Goal: Information Seeking & Learning: Compare options

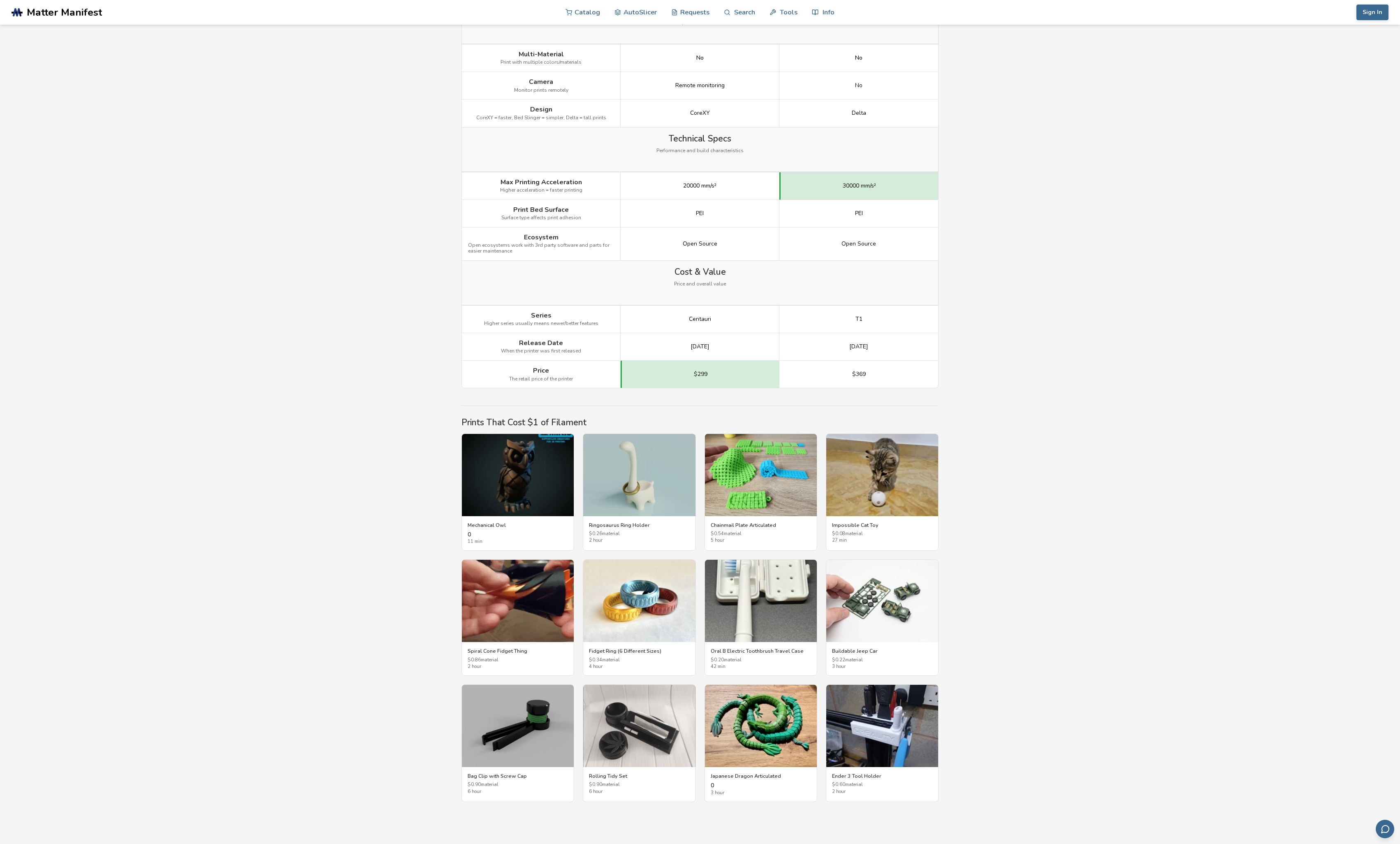
scroll to position [993, 0]
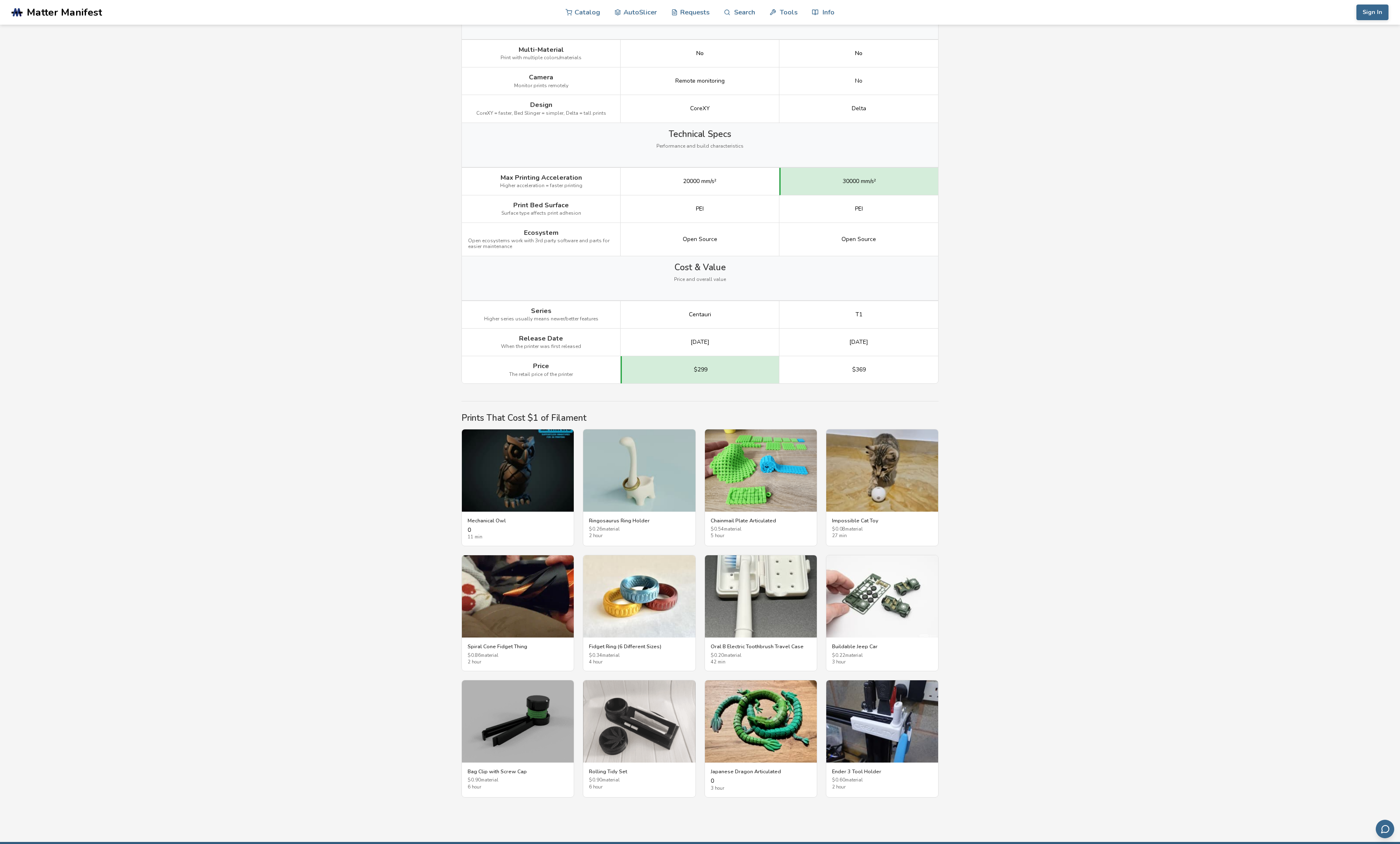
click at [18, 14] on rect at bounding box center [18, 13] width 4 height 9
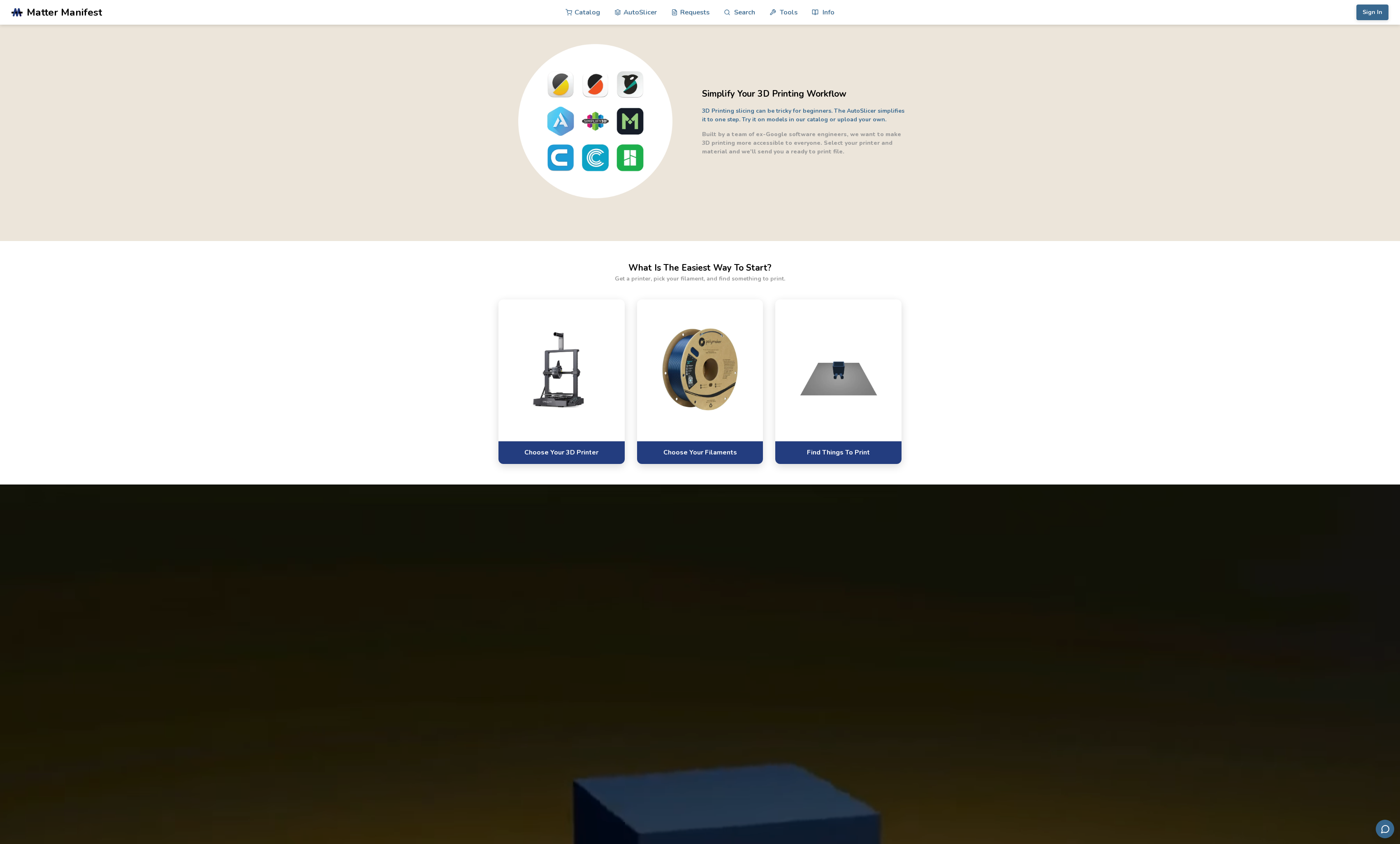
scroll to position [198, 0]
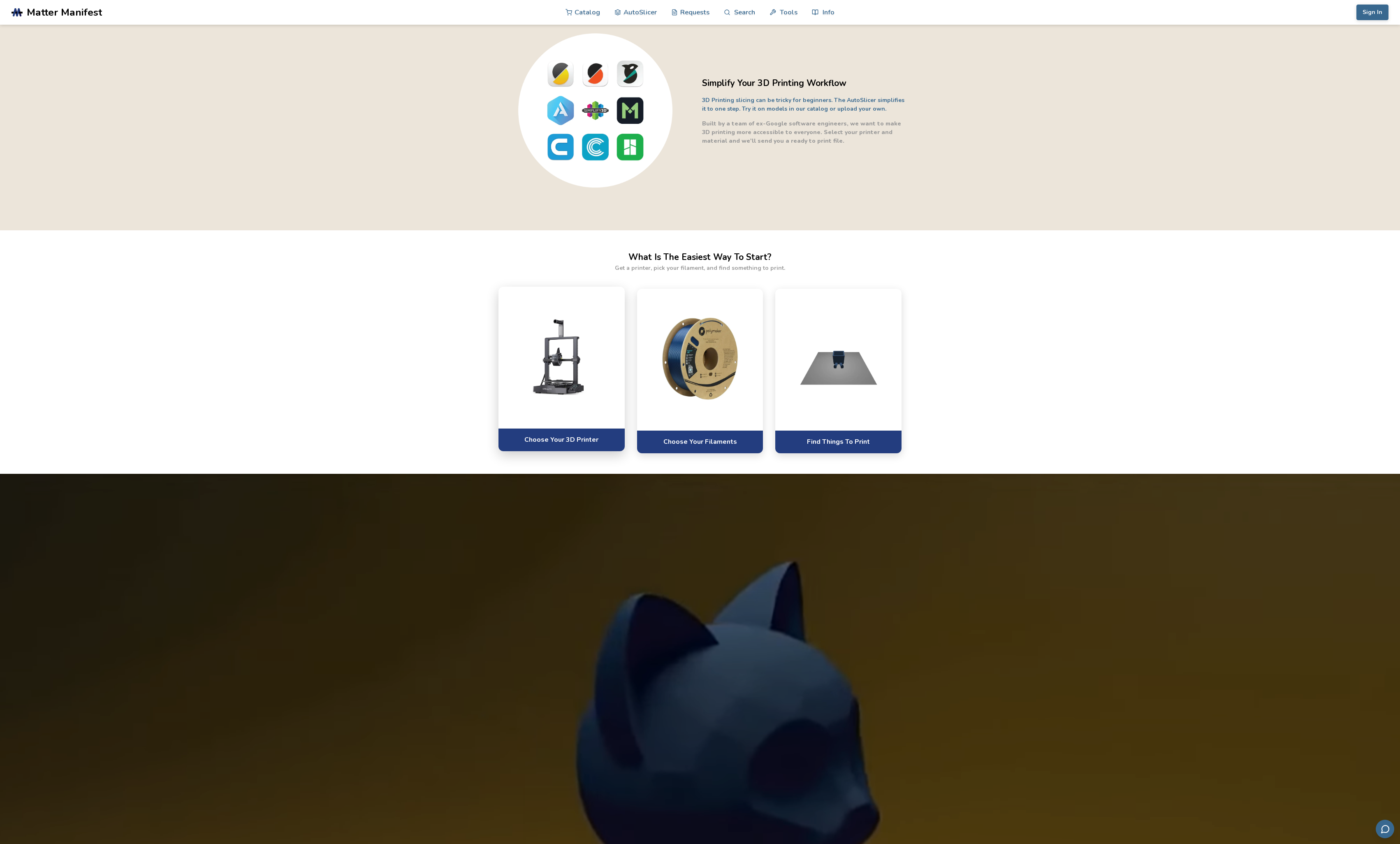
click at [546, 398] on img at bounding box center [562, 356] width 110 height 82
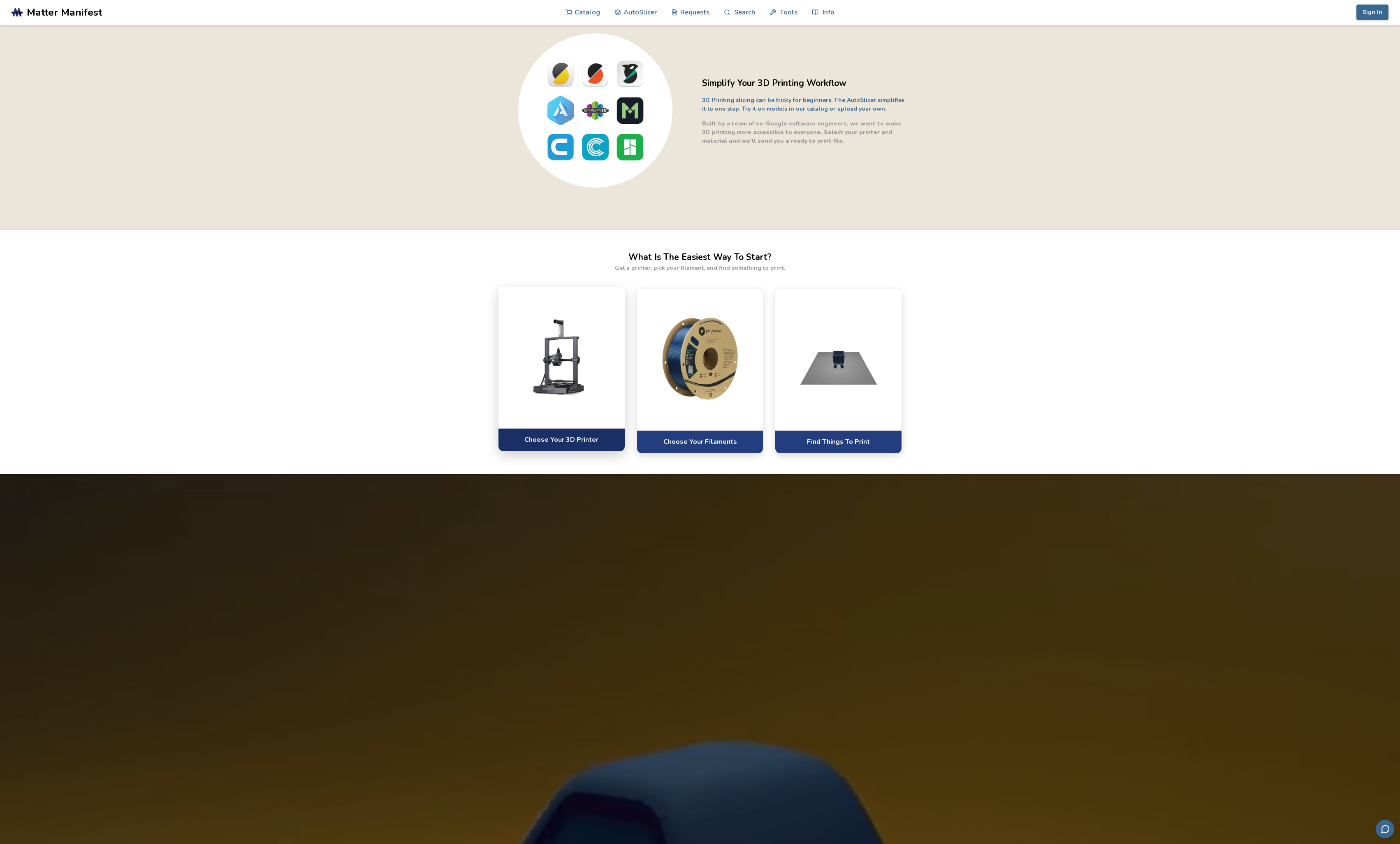
click at [568, 451] on link "Choose Your 3D Printer" at bounding box center [562, 439] width 126 height 22
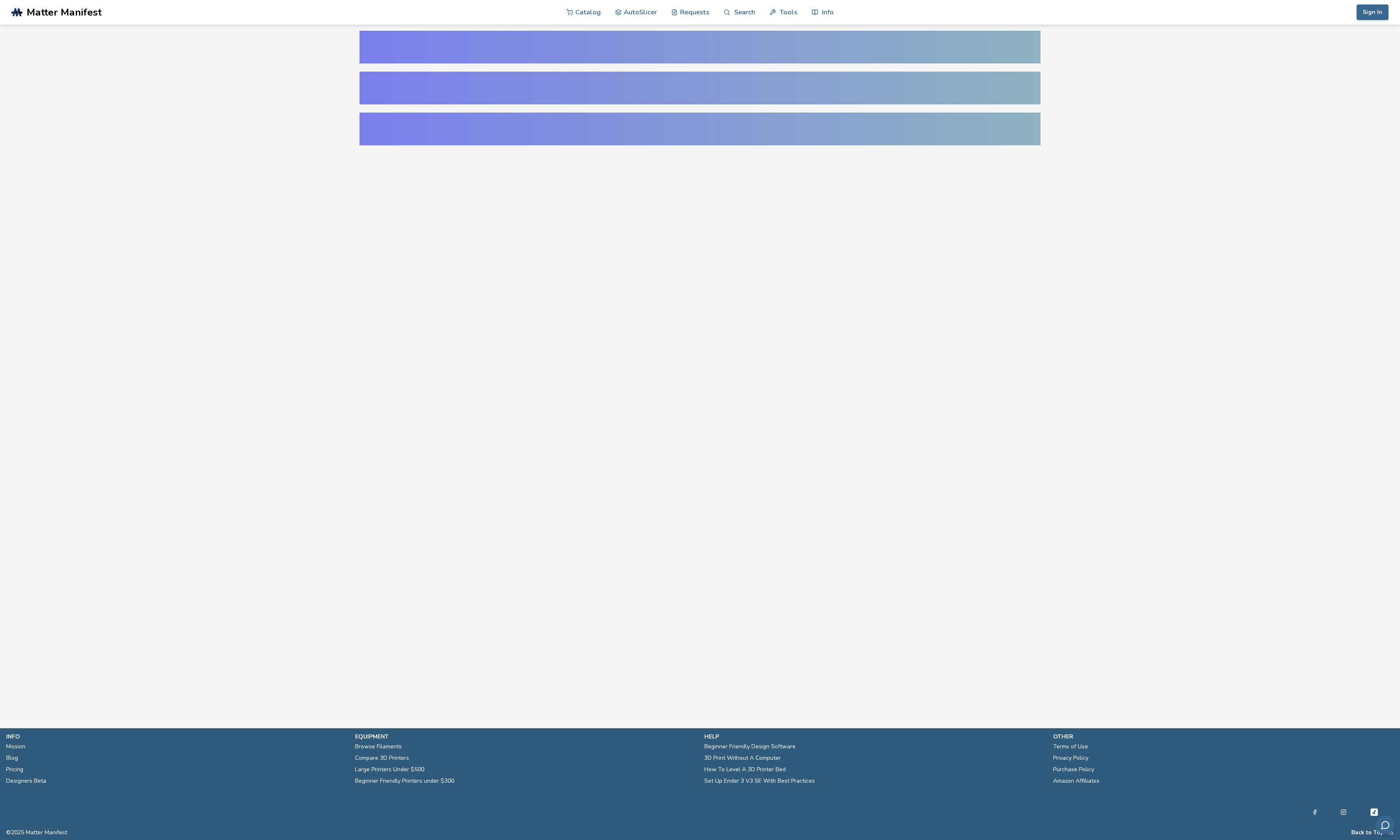
select select "**********"
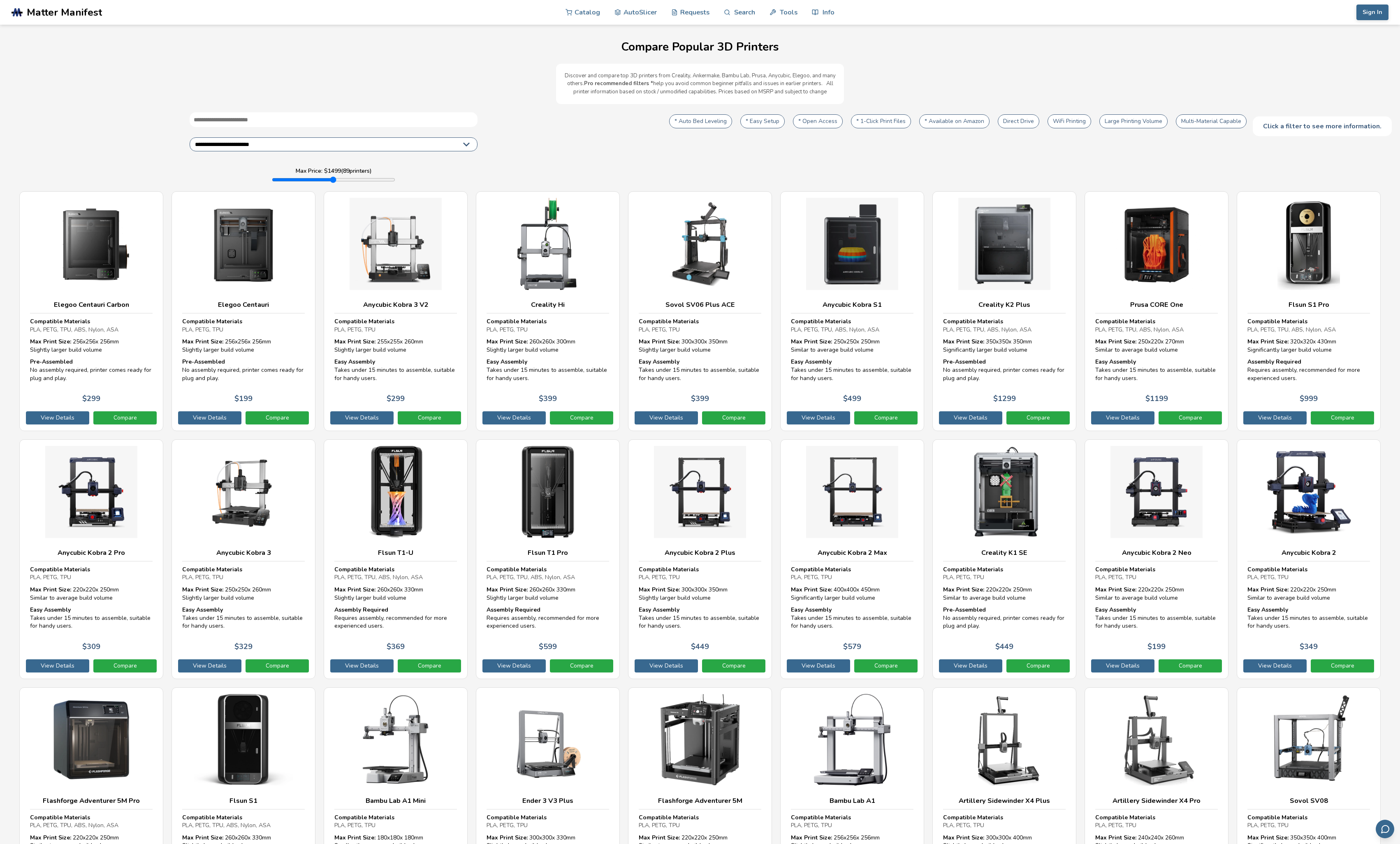
click at [1026, 122] on button "Direct Drive" at bounding box center [1019, 121] width 41 height 14
click at [853, 121] on button "WiFi Printing" at bounding box center [847, 121] width 44 height 14
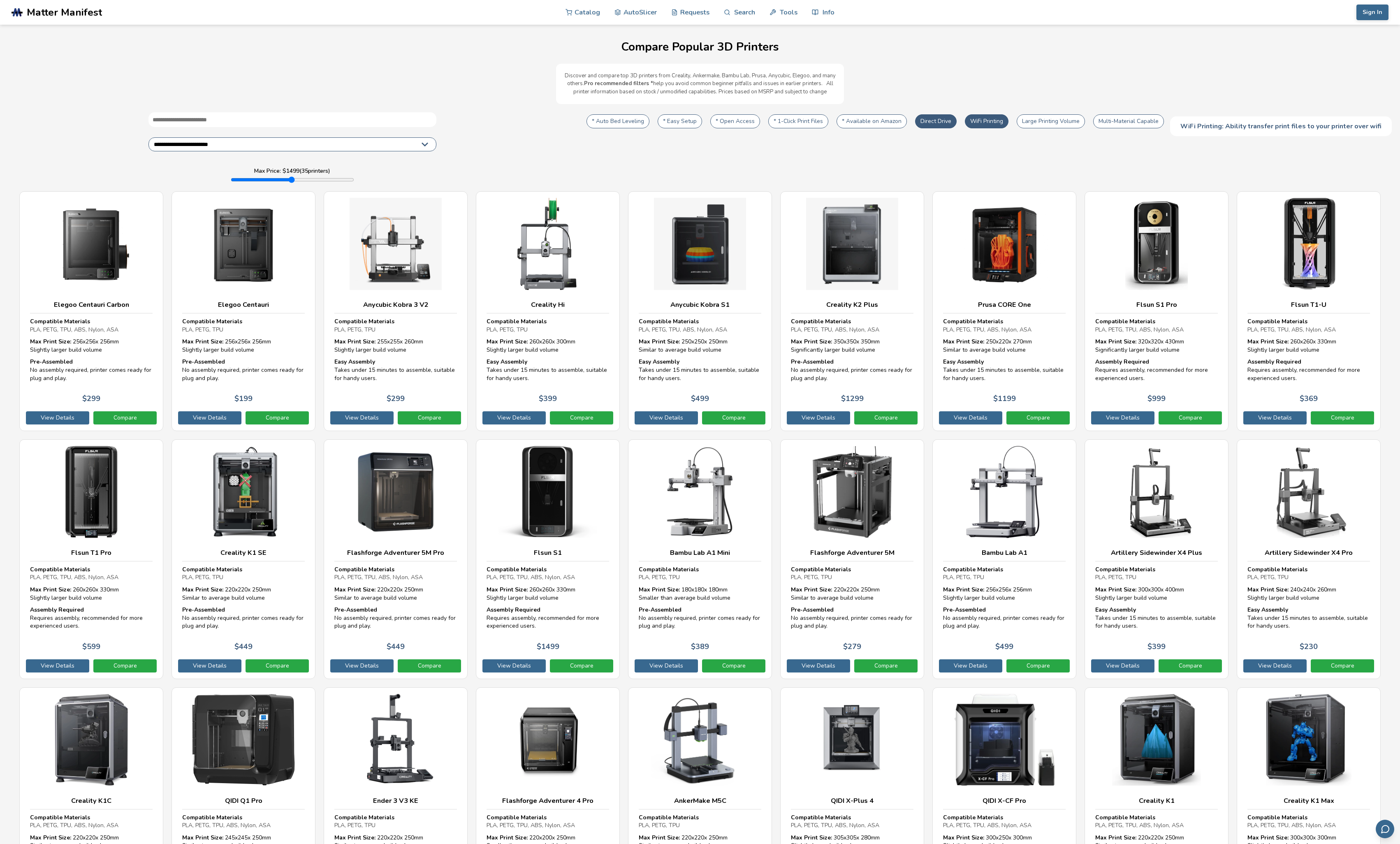
click at [992, 122] on button "WiFi Printing" at bounding box center [987, 121] width 44 height 14
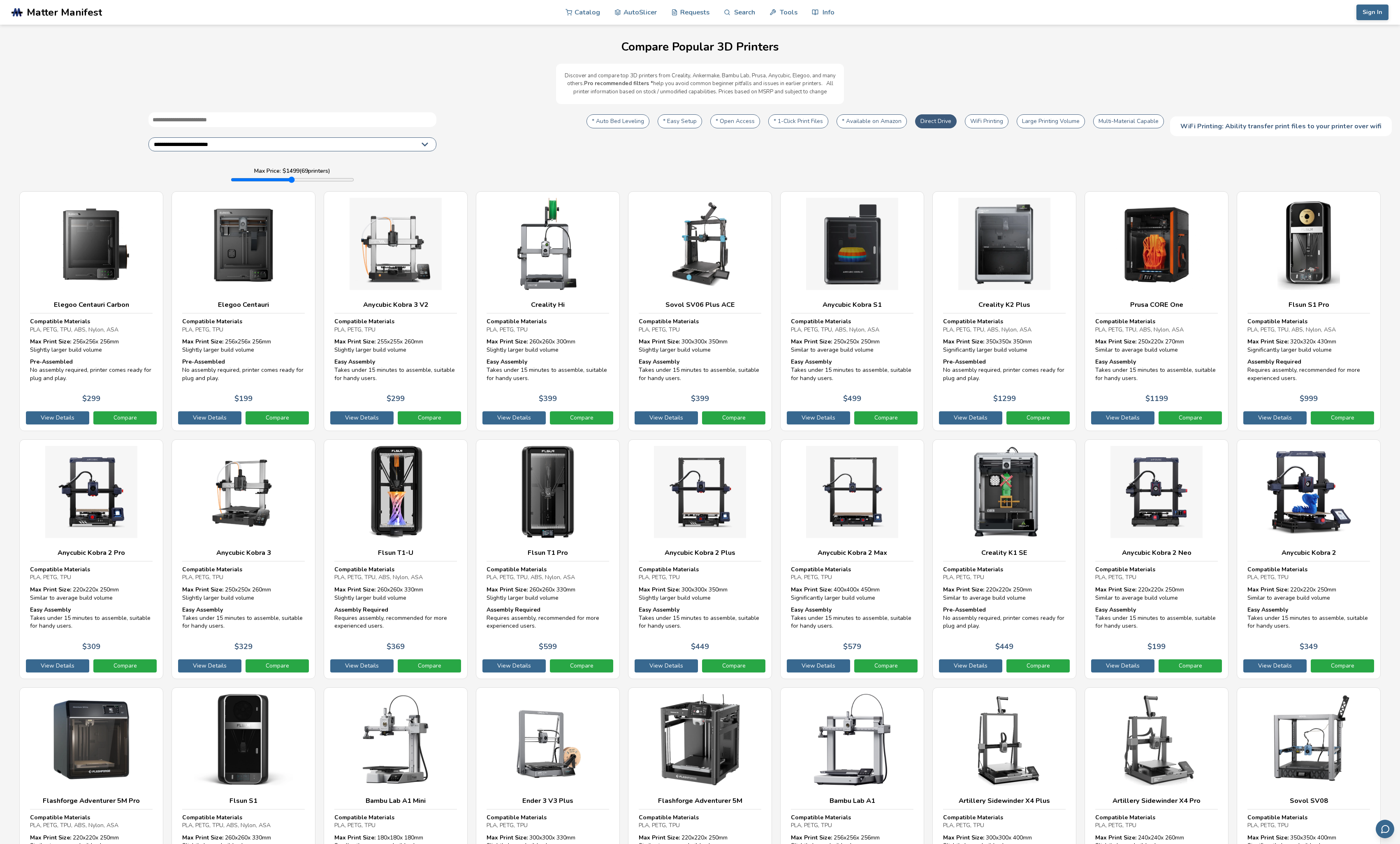
click at [992, 122] on button "WiFi Printing" at bounding box center [987, 121] width 44 height 14
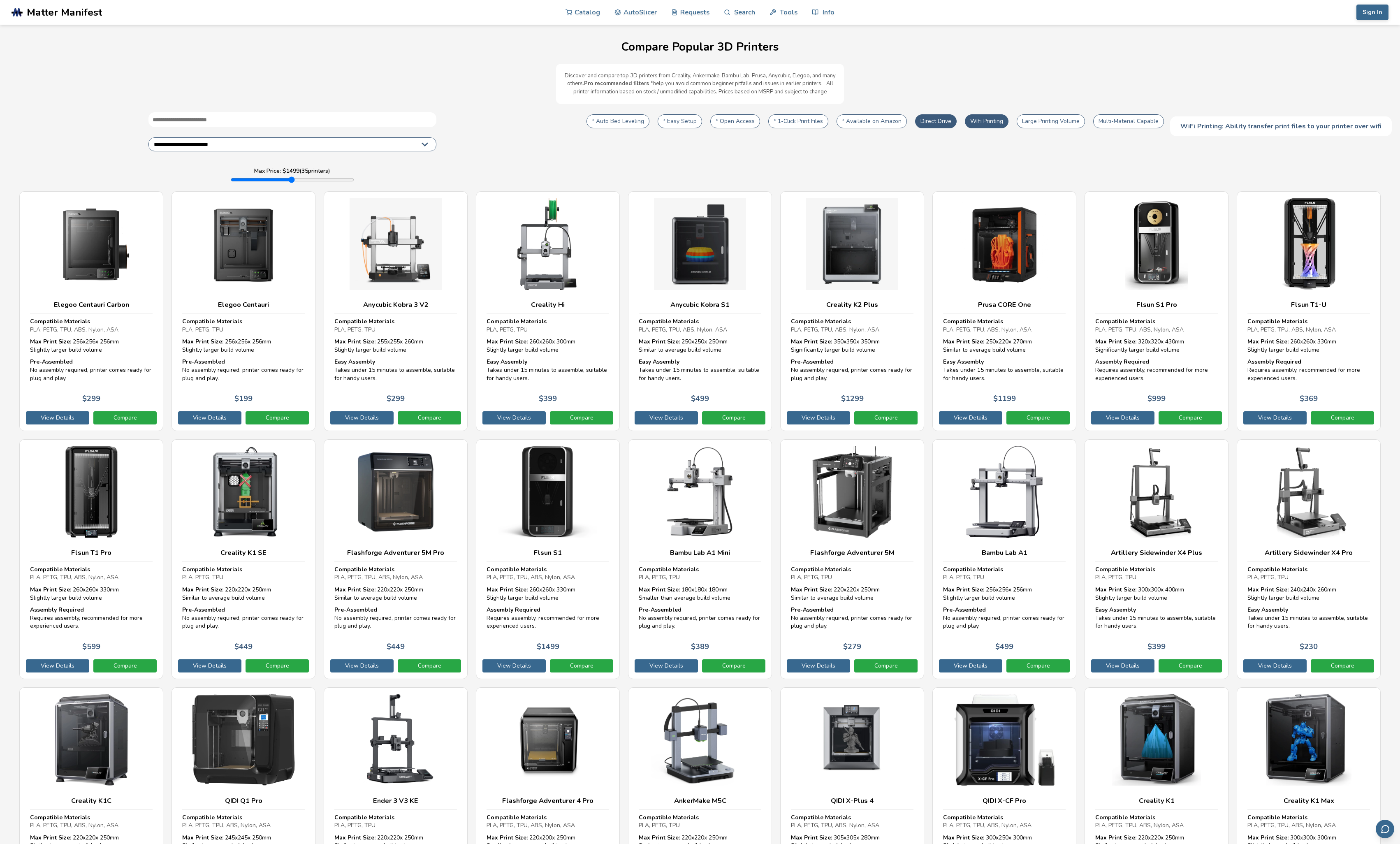
click at [992, 122] on button "WiFi Printing" at bounding box center [987, 121] width 44 height 14
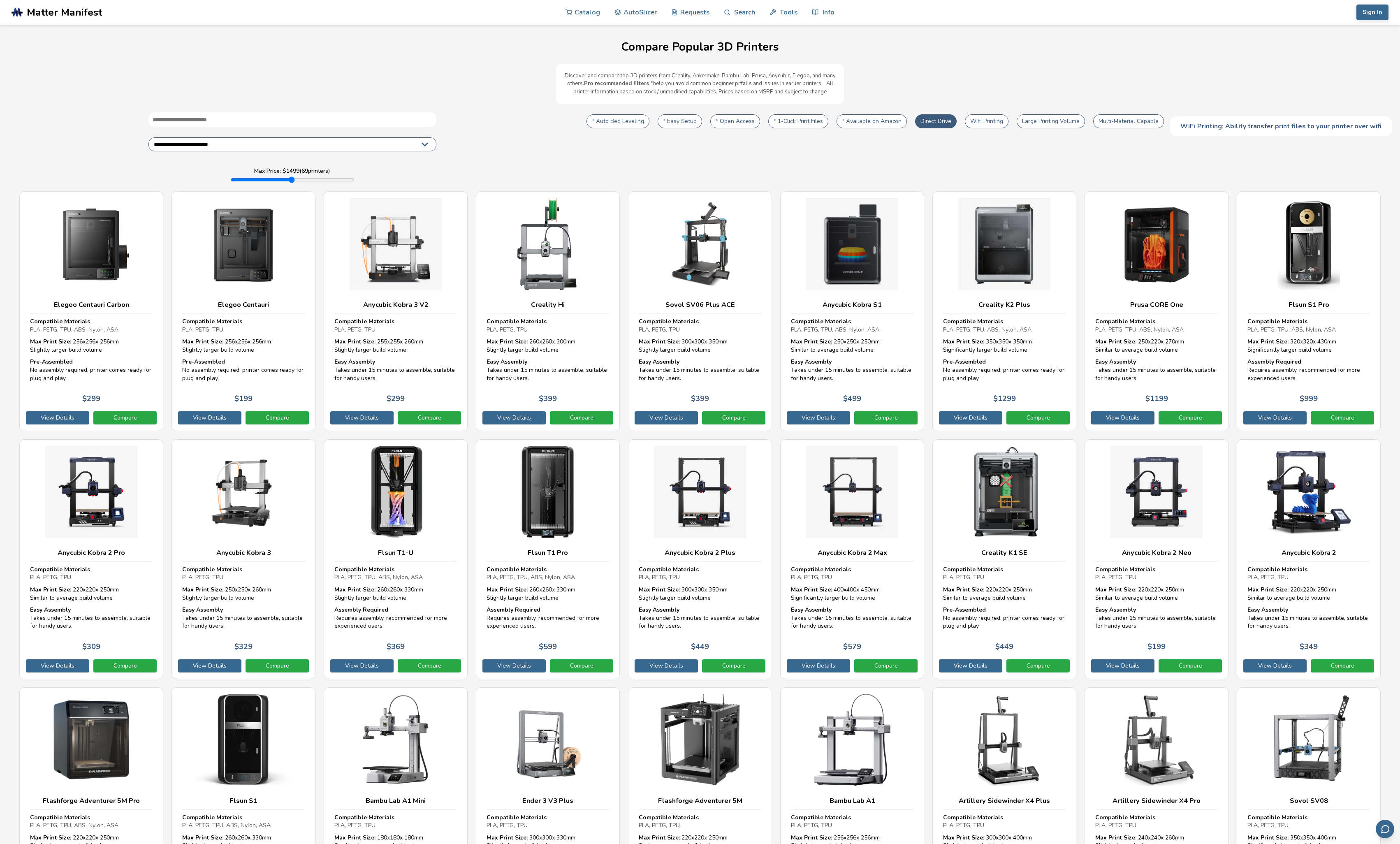
click at [992, 122] on button "WiFi Printing" at bounding box center [987, 121] width 44 height 14
type input "****"
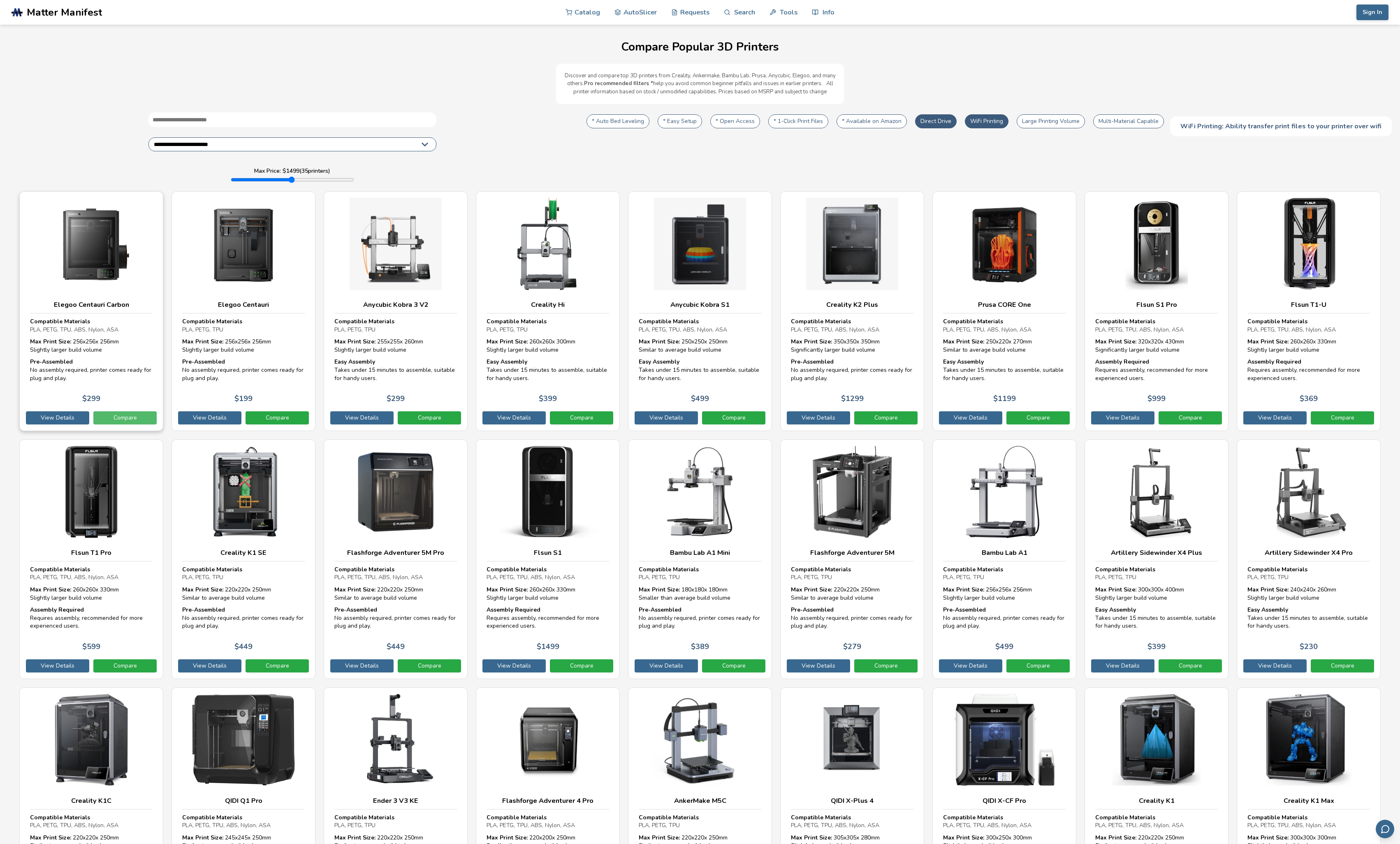
click at [137, 421] on link "Compare" at bounding box center [125, 417] width 63 height 13
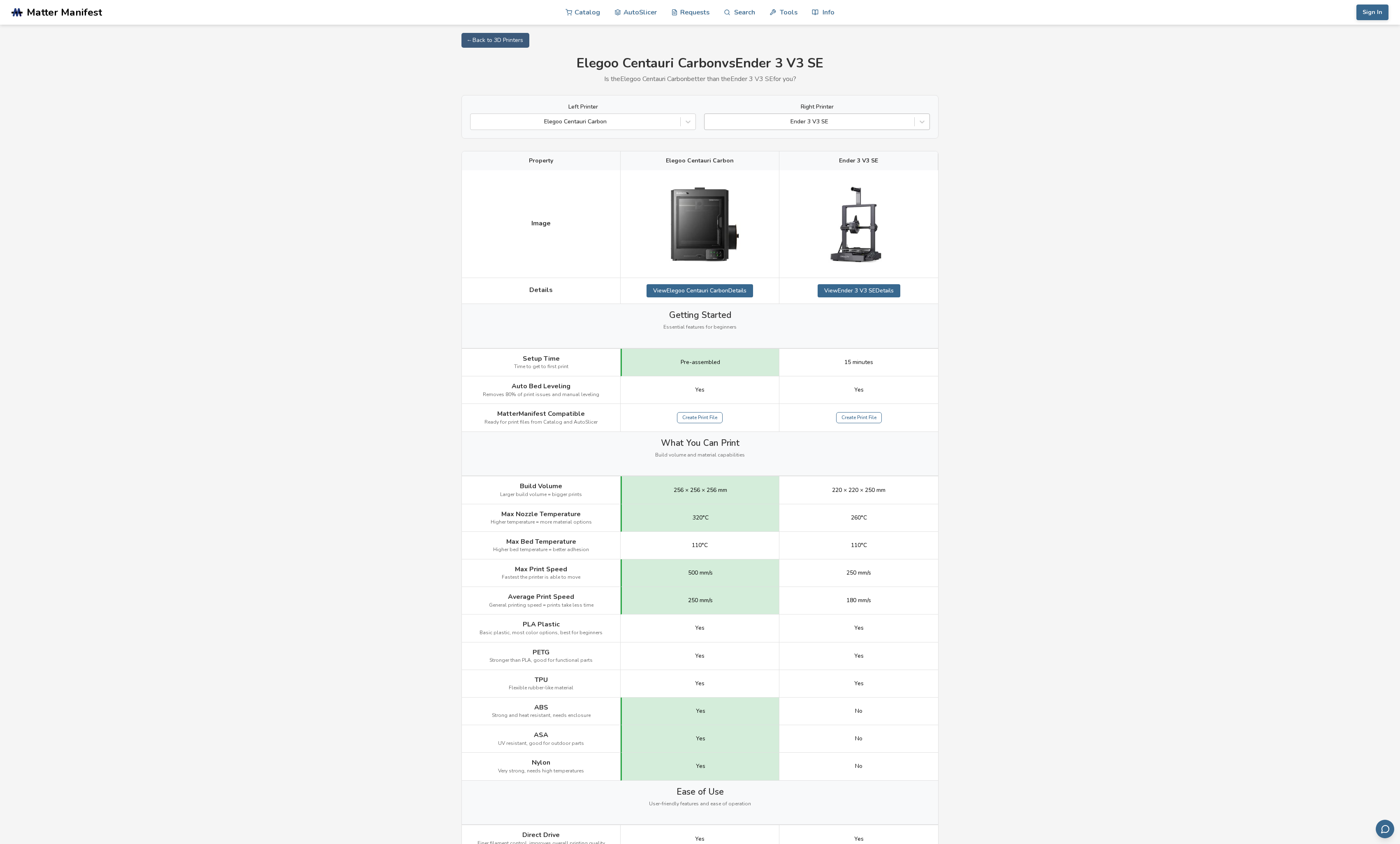
click at [863, 119] on div at bounding box center [809, 122] width 202 height 8
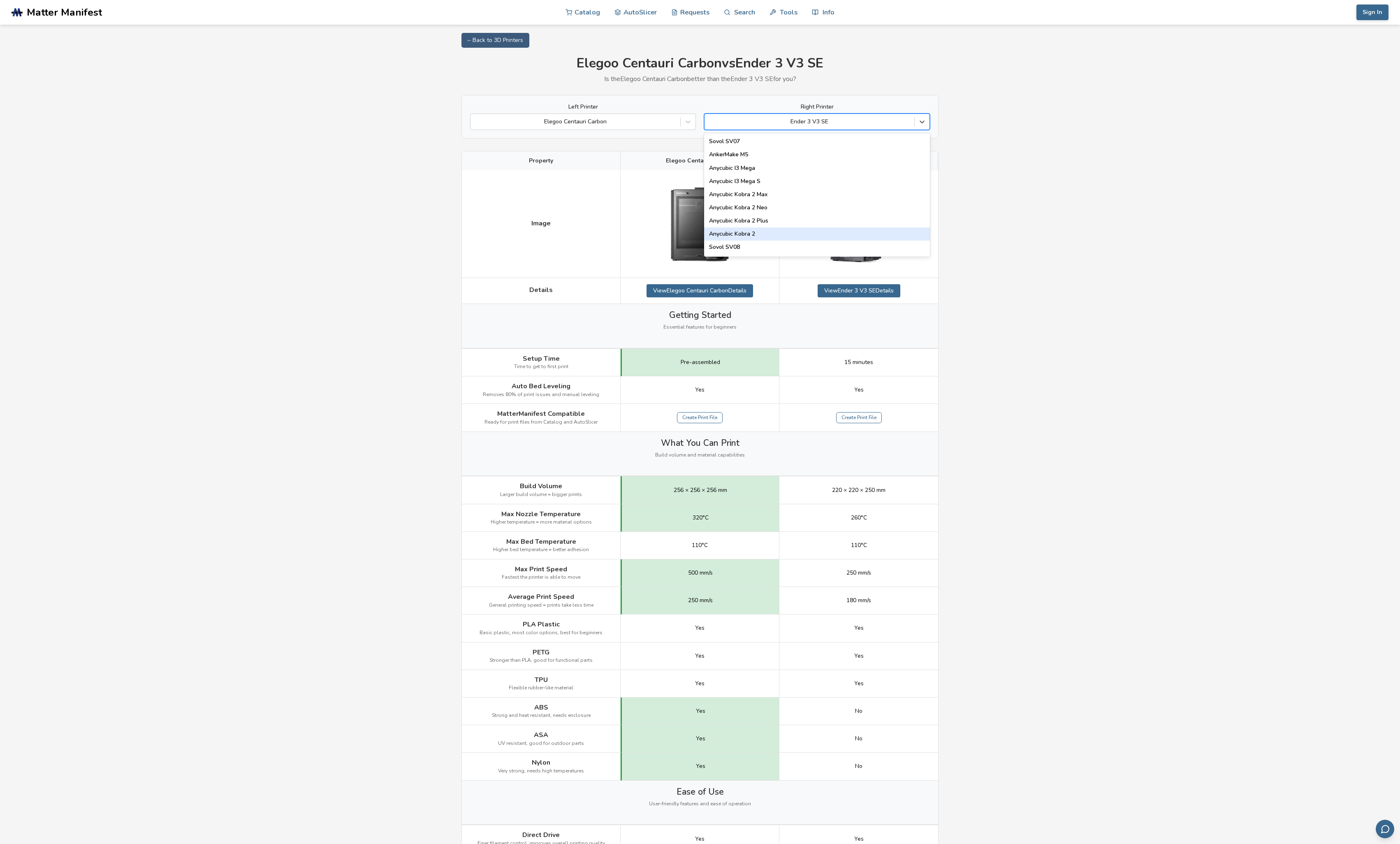
click at [798, 232] on div "Anycubic Kobra 2" at bounding box center [817, 234] width 226 height 13
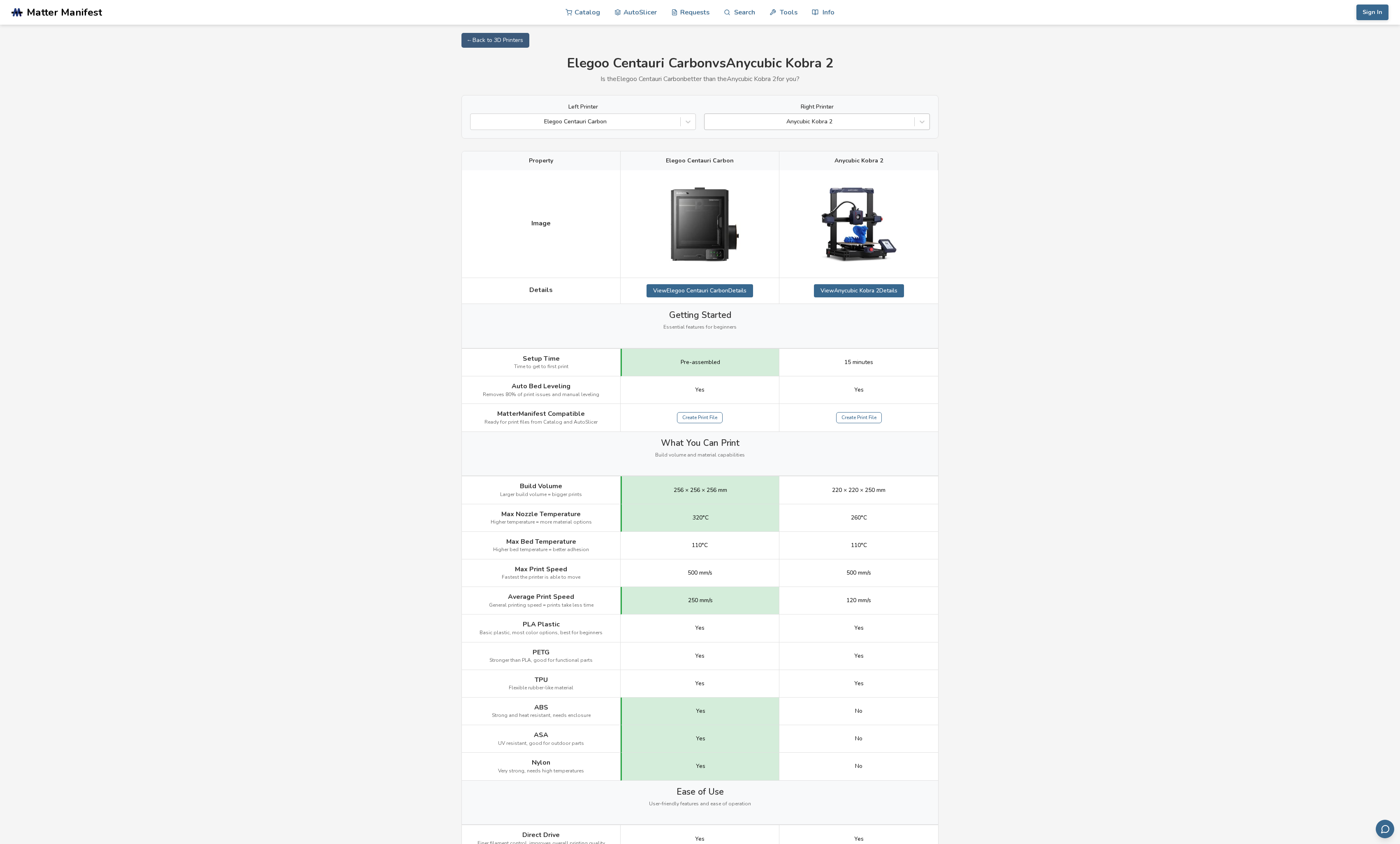
click at [840, 119] on div at bounding box center [809, 122] width 202 height 8
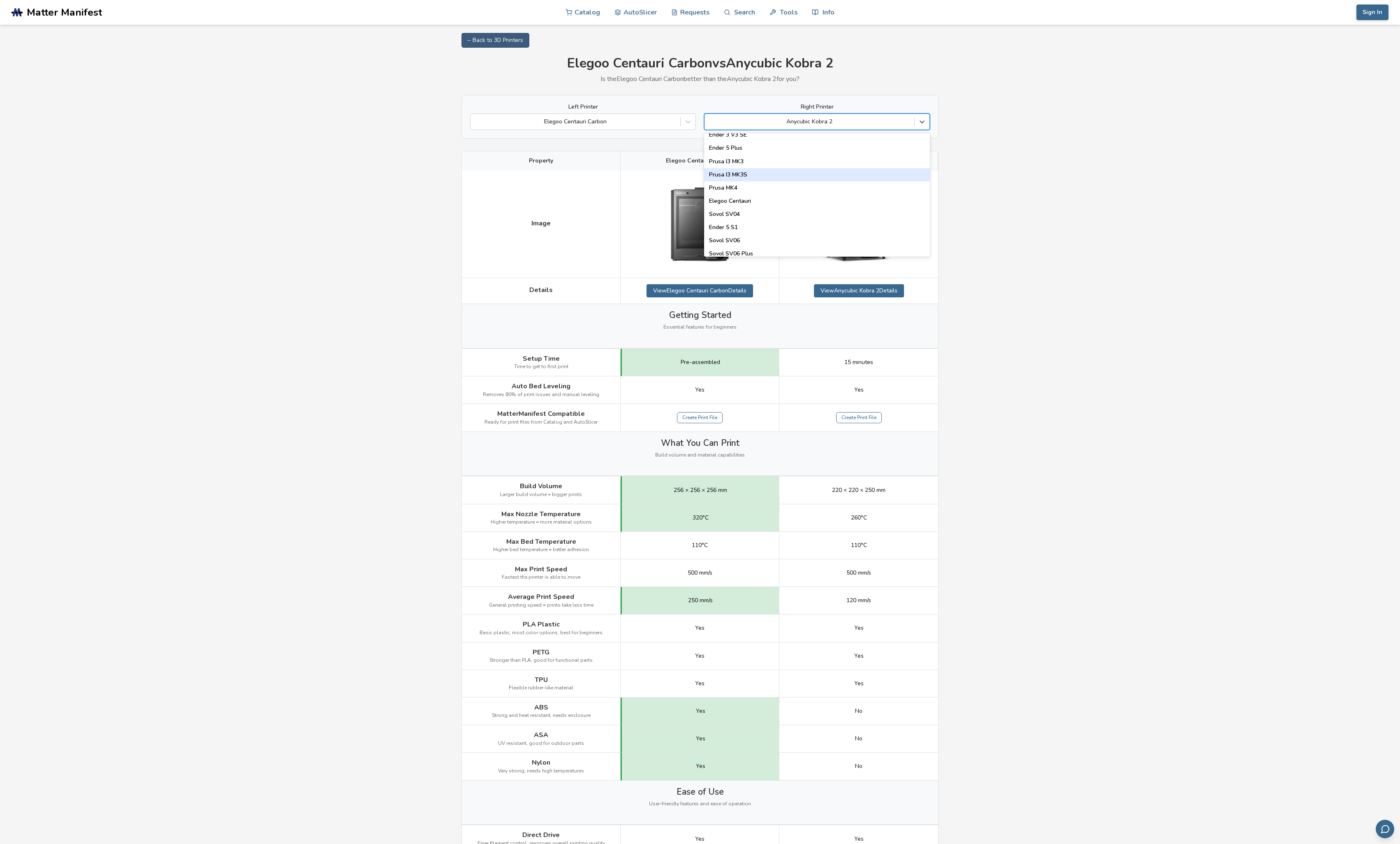
click at [780, 173] on div "Prusa I3 MK3S" at bounding box center [817, 175] width 226 height 13
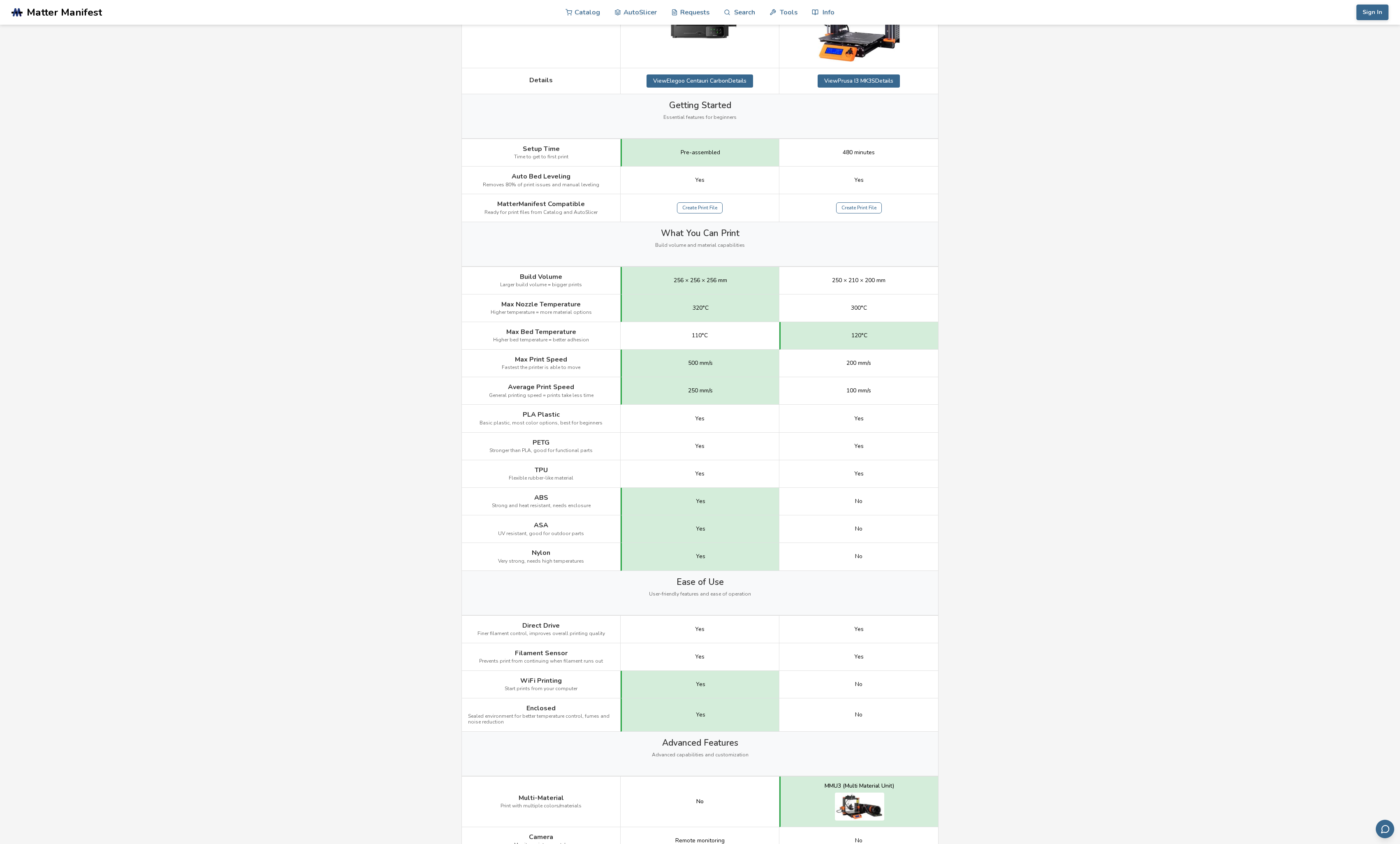
scroll to position [18, 0]
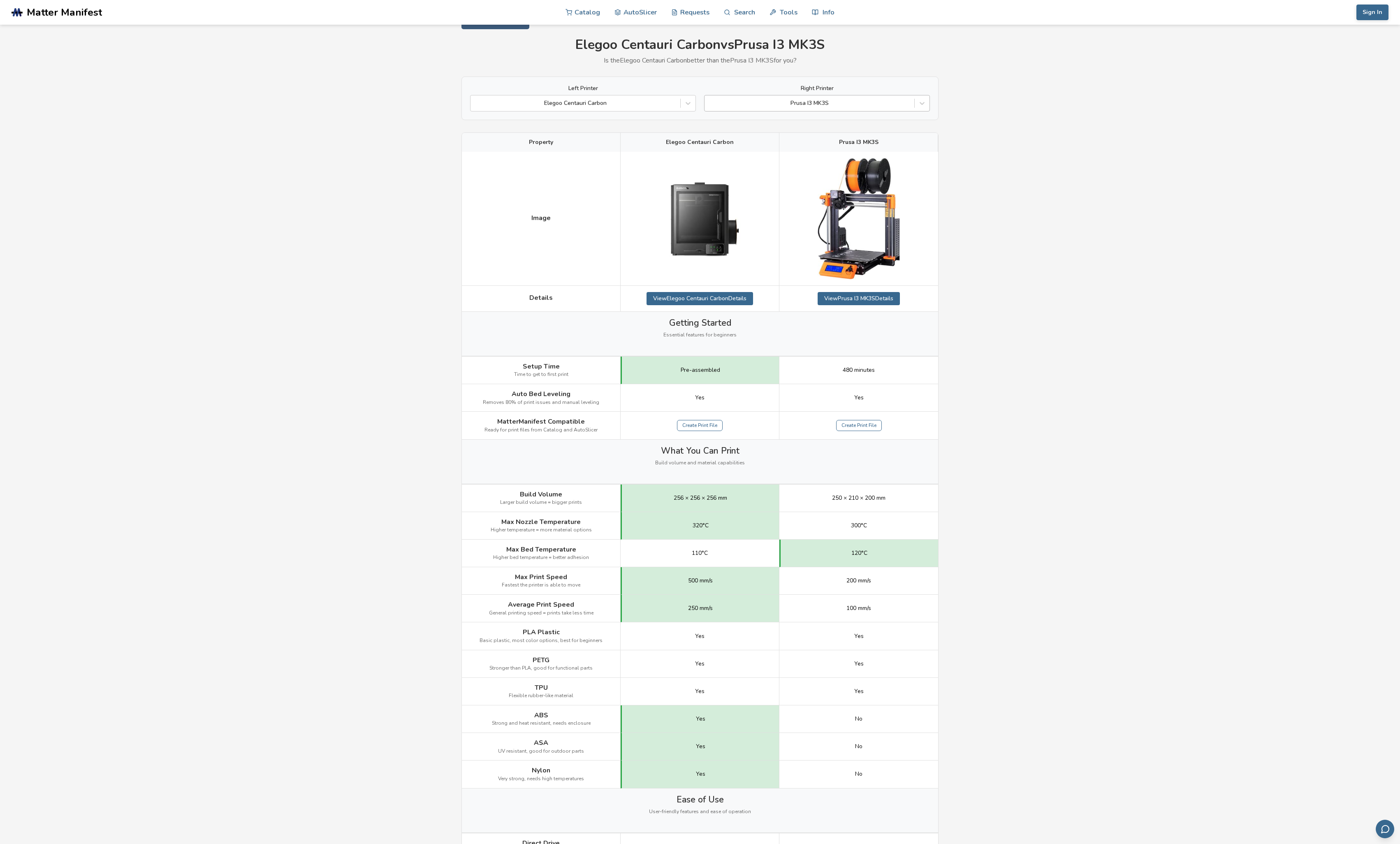
click at [860, 101] on div at bounding box center [809, 103] width 202 height 8
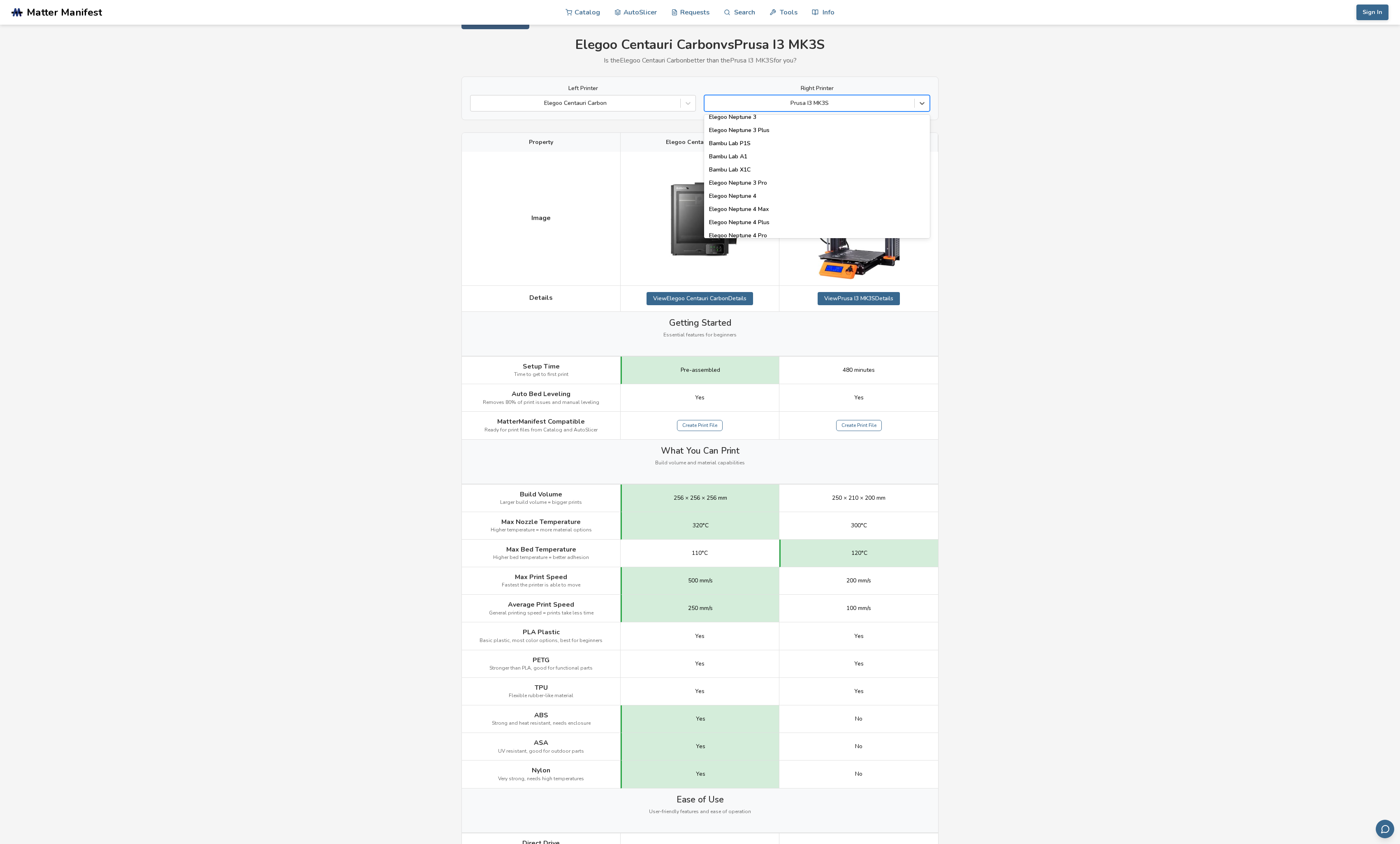
scroll to position [580, 0]
click at [807, 177] on div "Bambu Lab X1C" at bounding box center [817, 177] width 226 height 13
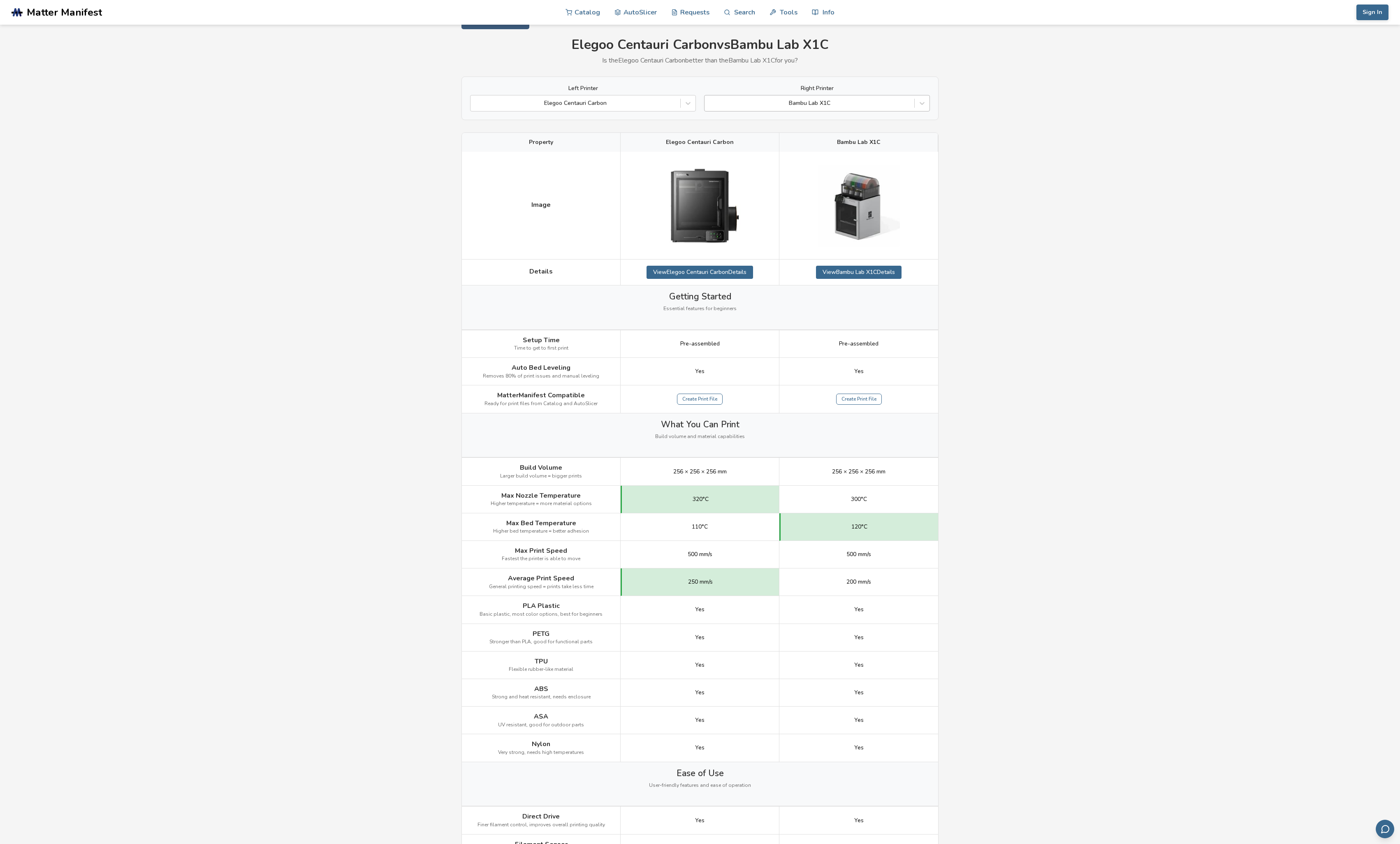
click at [892, 103] on div at bounding box center [809, 103] width 202 height 8
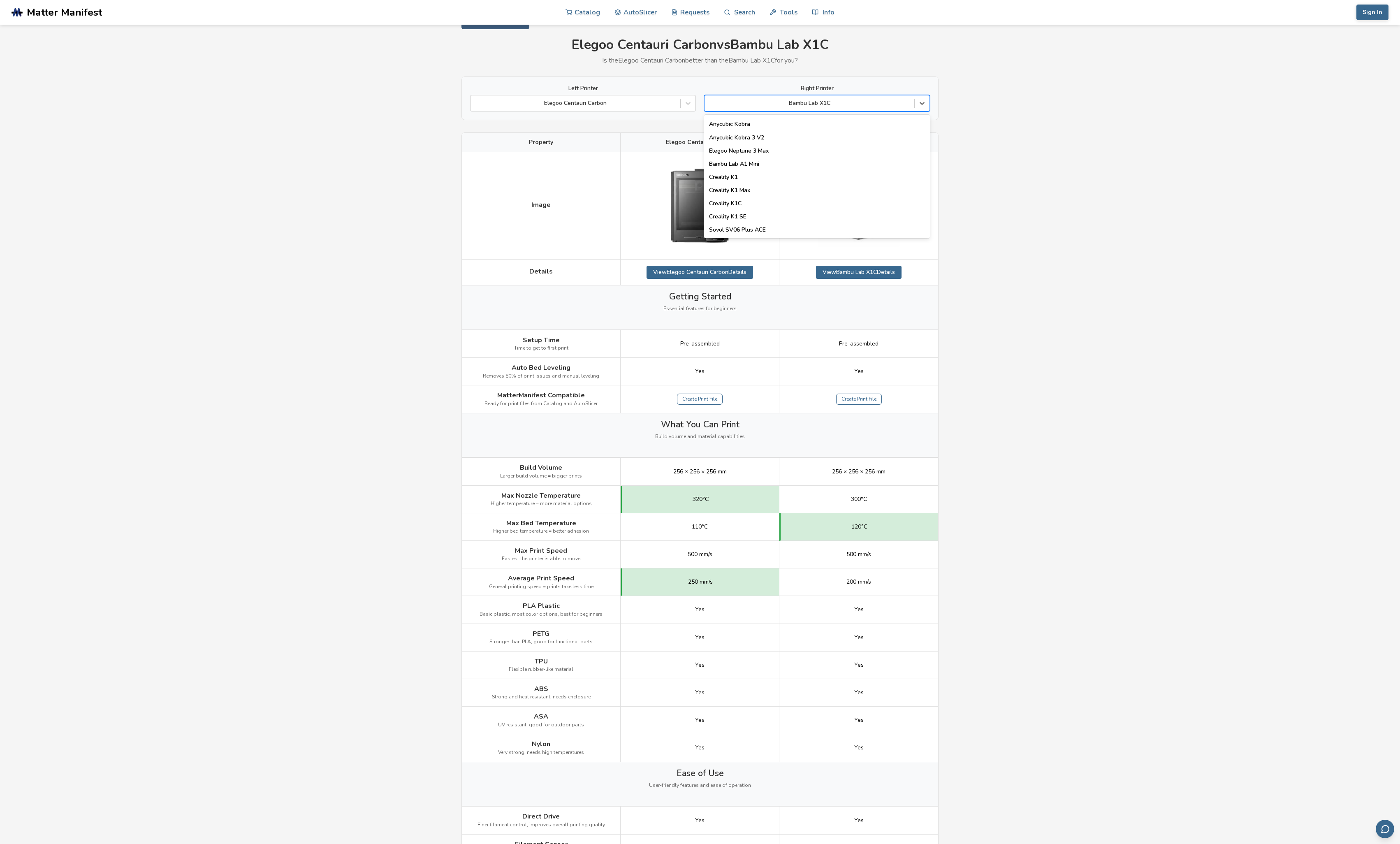
scroll to position [162, 0]
click at [884, 140] on div "Bambu Lab A1 Mini" at bounding box center [817, 146] width 226 height 13
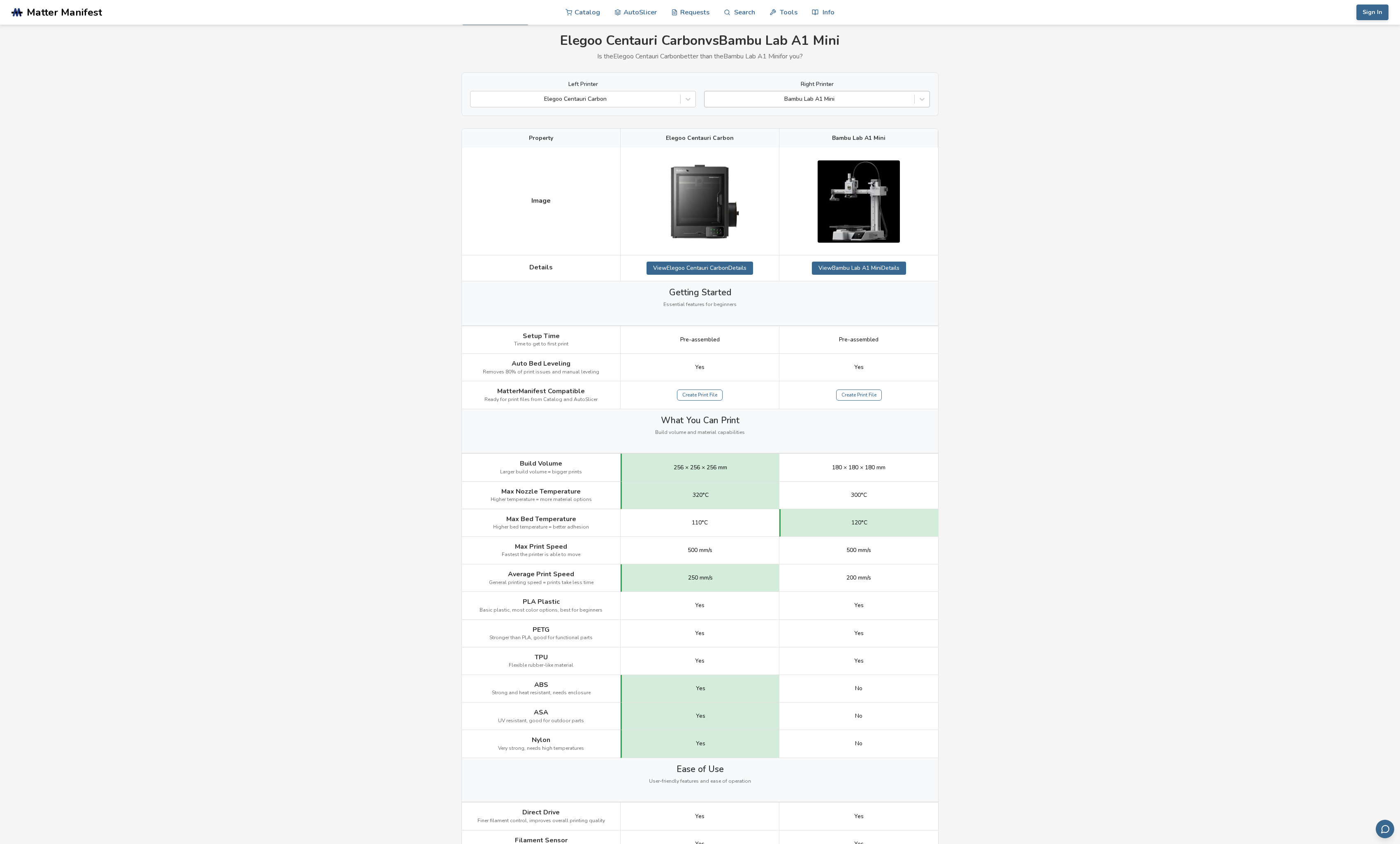
scroll to position [18, 0]
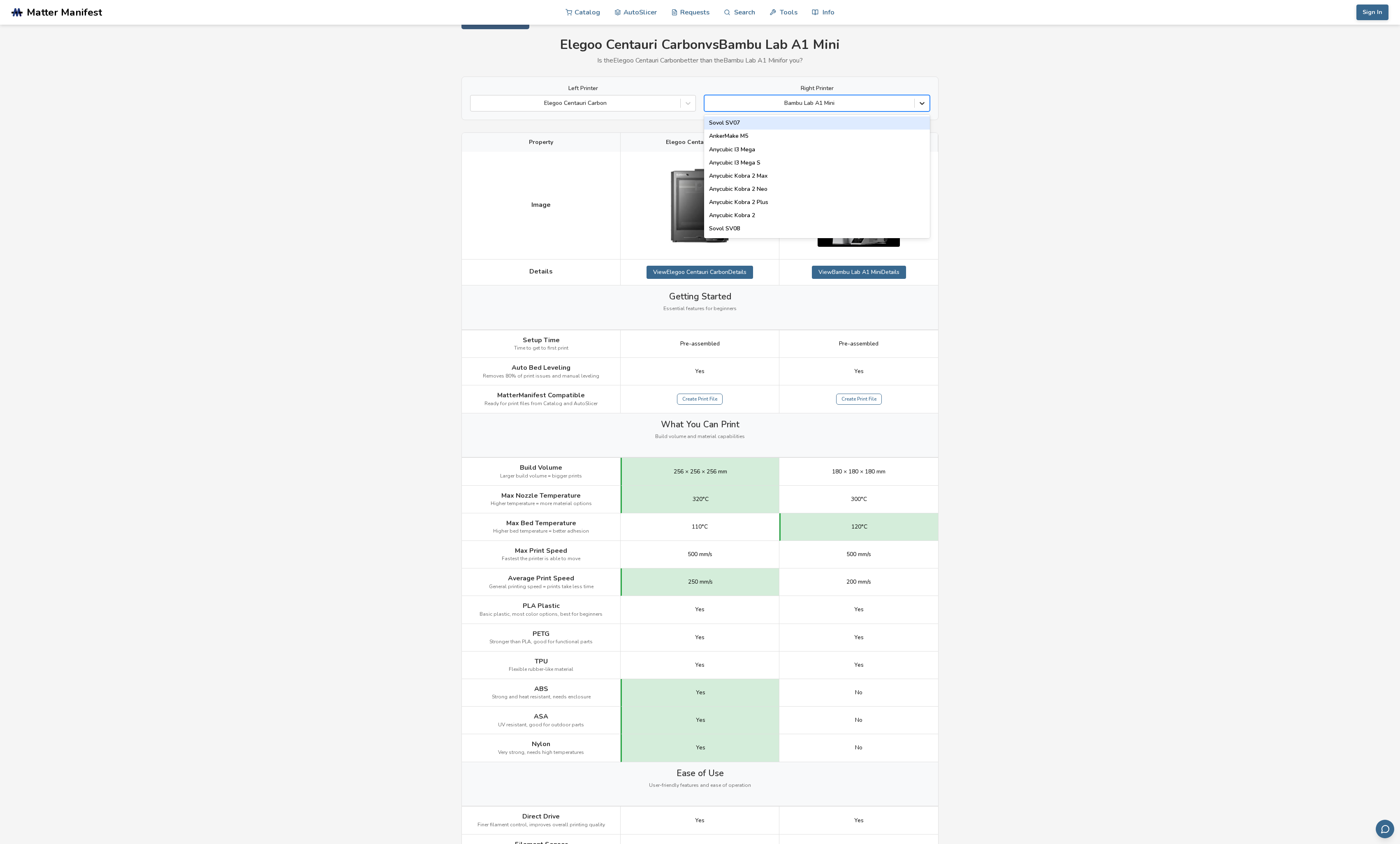
click at [925, 105] on icon at bounding box center [922, 103] width 8 height 8
click at [798, 168] on div "Bambu Lab P1S" at bounding box center [817, 169] width 226 height 13
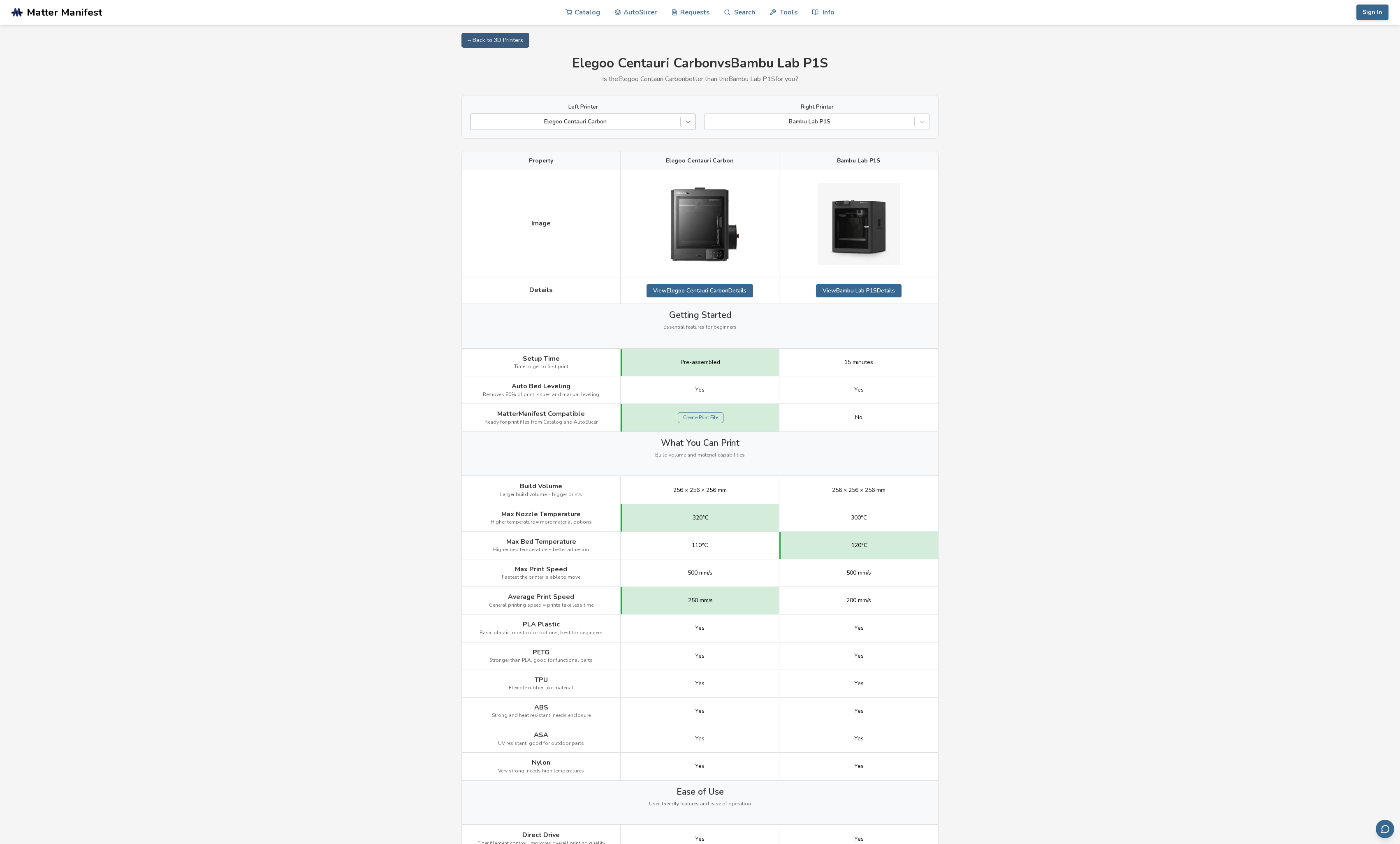
click at [689, 120] on icon at bounding box center [688, 122] width 8 height 8
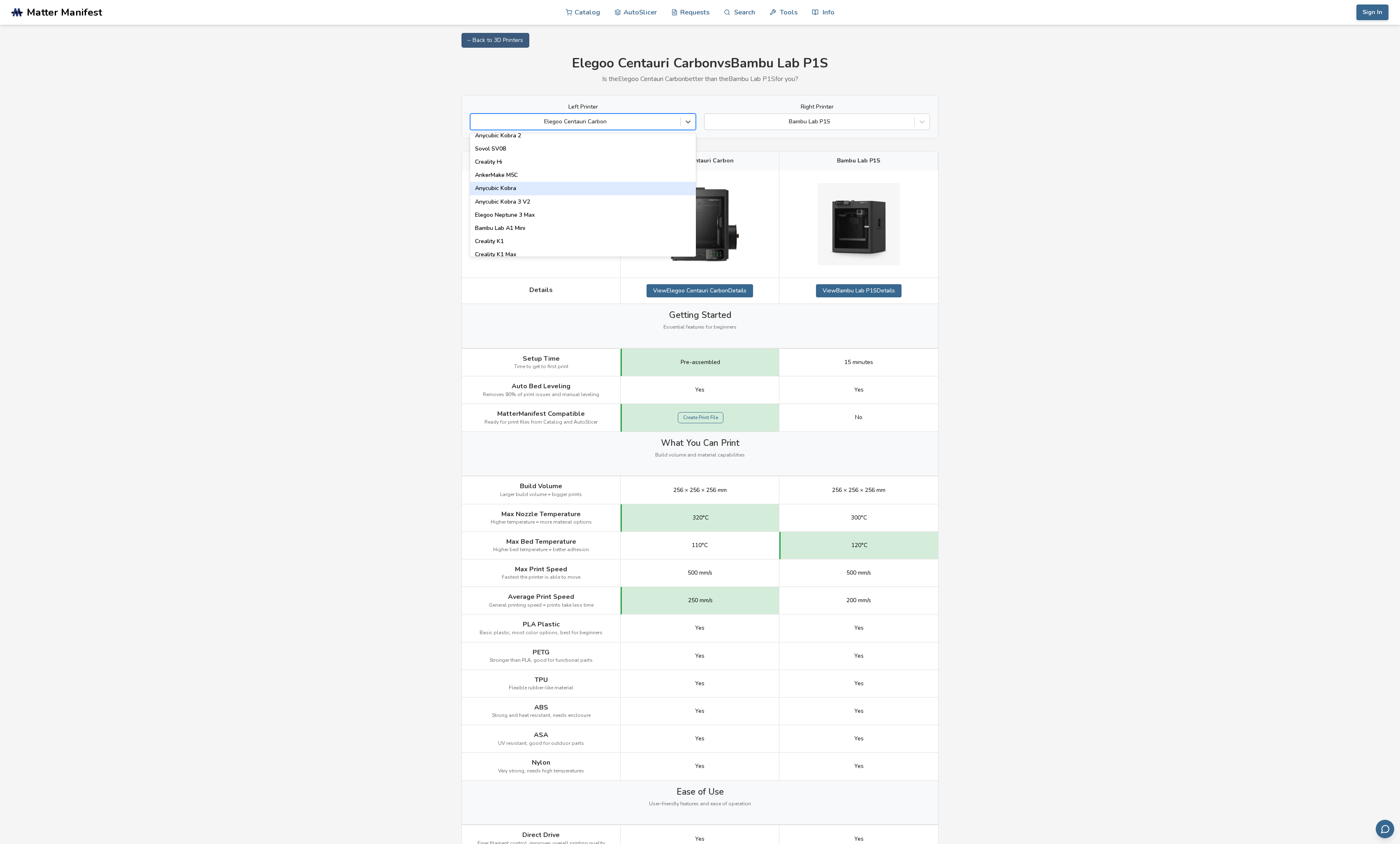
scroll to position [99, 0]
click at [621, 227] on div "Bambu Lab A1 Mini" at bounding box center [583, 227] width 226 height 13
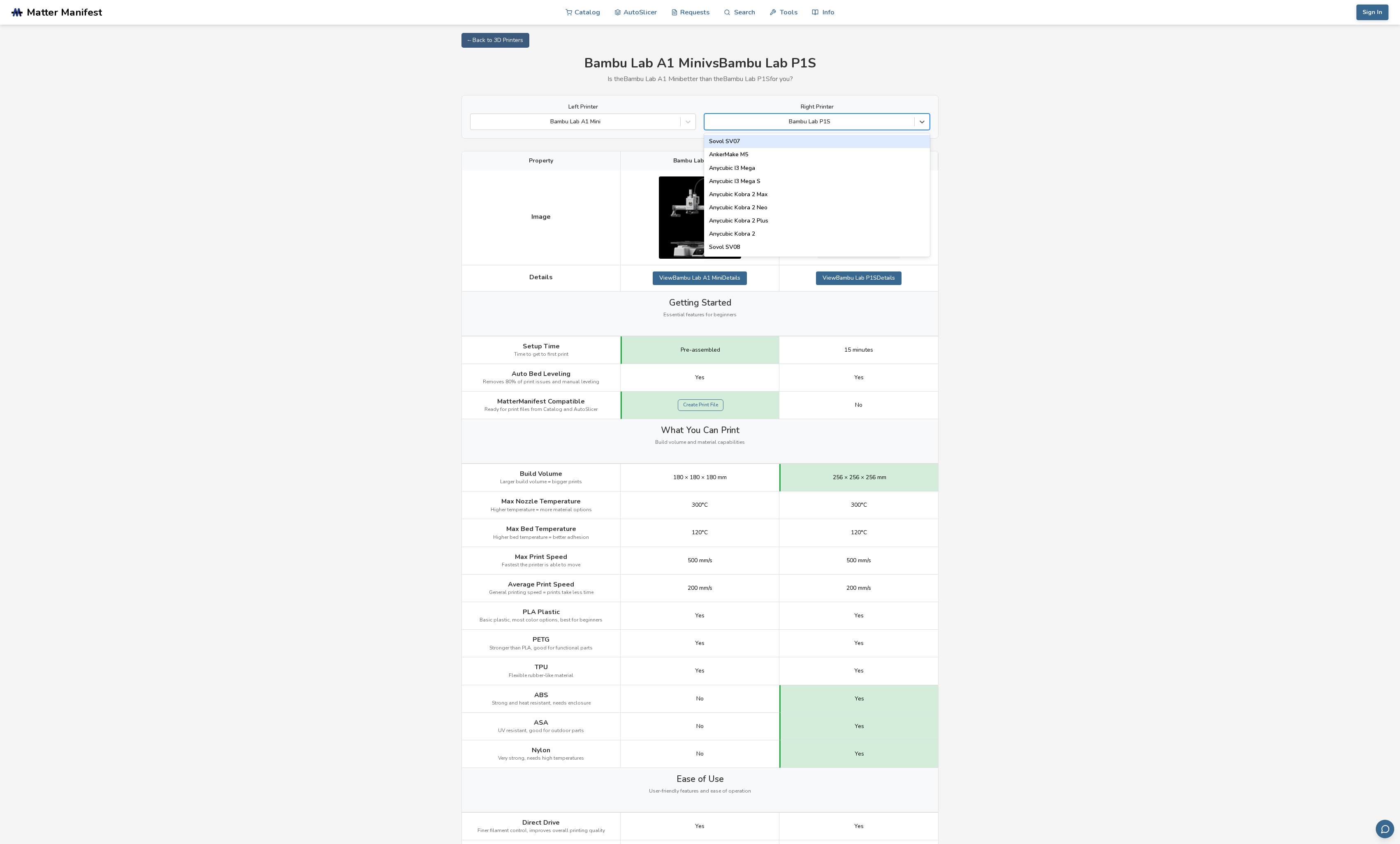
click at [818, 122] on div at bounding box center [809, 122] width 202 height 8
click at [801, 152] on div "Elegoo Centauri Carbon" at bounding box center [817, 152] width 226 height 13
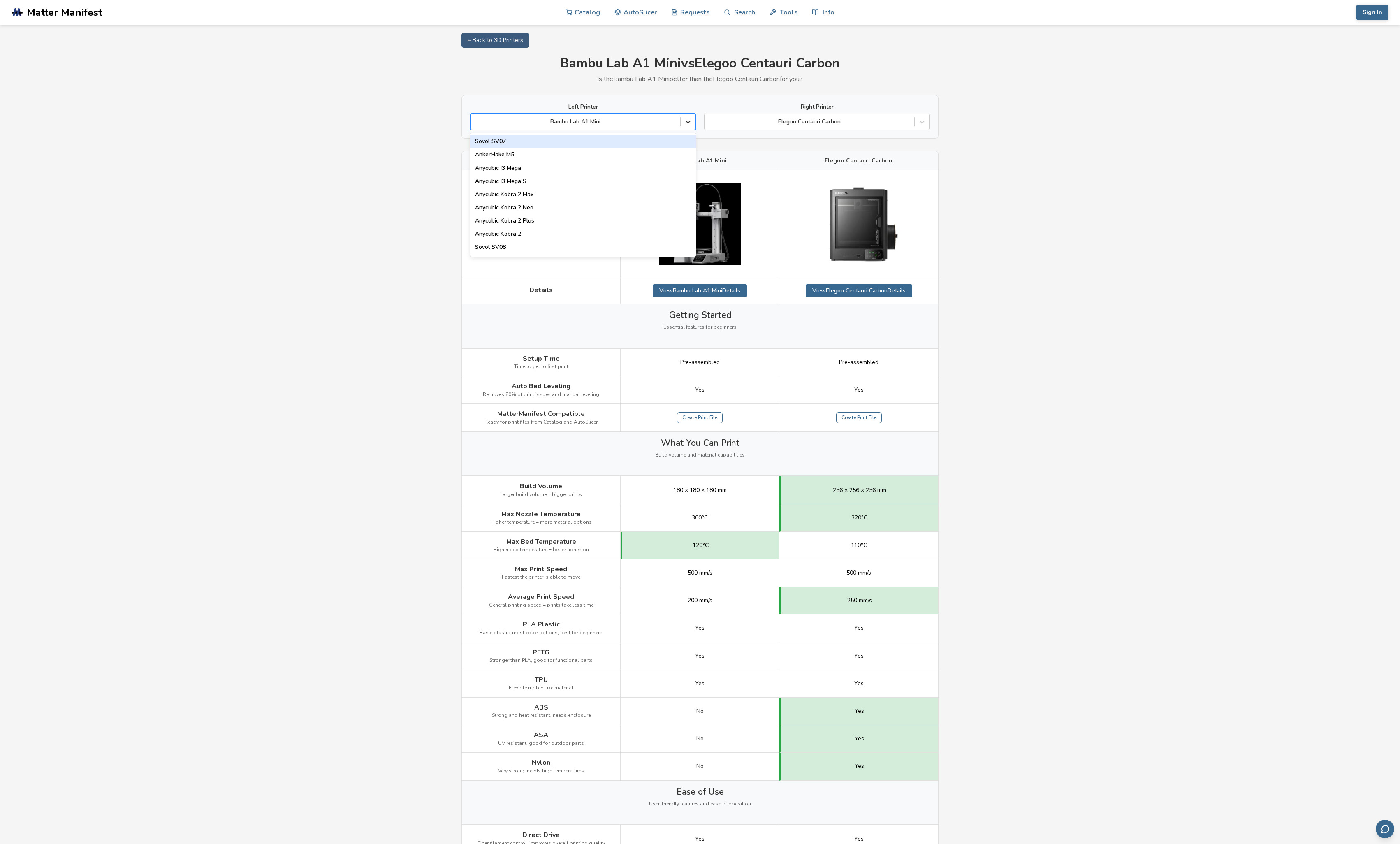
click at [687, 122] on icon at bounding box center [688, 122] width 5 height 3
click at [640, 218] on div "Flsun T1-U" at bounding box center [583, 215] width 226 height 13
